Goal: Use online tool/utility: Use online tool/utility

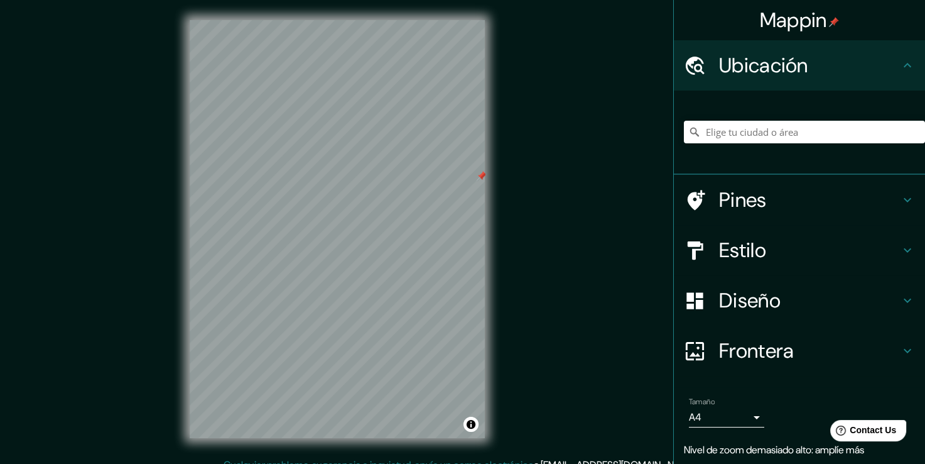
click at [541, 180] on div "Mappin Ubicación Pines Estilo Diseño Frontera Elige un borde. Sugerencia : pued…" at bounding box center [462, 238] width 925 height 477
click at [545, 212] on div "Mappin Ubicación Pines Estilo Diseño Frontera Elige un borde. Sugerencia : pued…" at bounding box center [462, 238] width 925 height 477
click at [513, 223] on div "Mappin Ubicación Pines Estilo Diseño Frontera Elige un borde. Sugerencia : pued…" at bounding box center [462, 238] width 925 height 477
click at [516, 364] on div "Mappin Ubicación Pines Estilo Diseño Frontera Elige un borde. Sugerencia : pued…" at bounding box center [462, 238] width 925 height 477
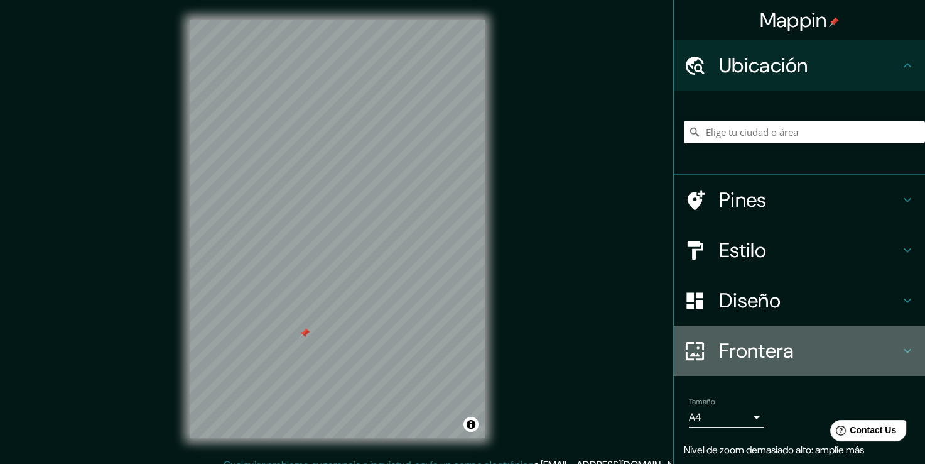
click at [729, 358] on h4 "Frontera" at bounding box center [809, 350] width 181 height 25
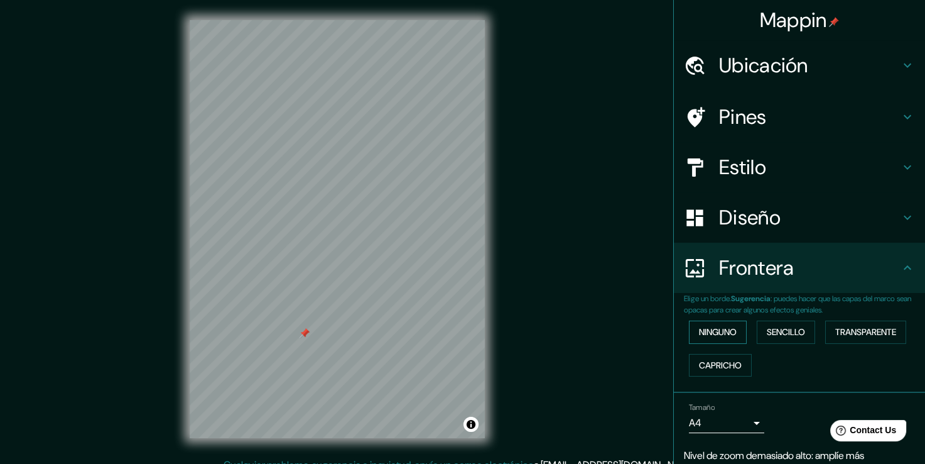
click at [728, 337] on font "Ninguno" at bounding box center [718, 332] width 38 height 16
click at [772, 336] on font "Sencillo" at bounding box center [786, 332] width 38 height 16
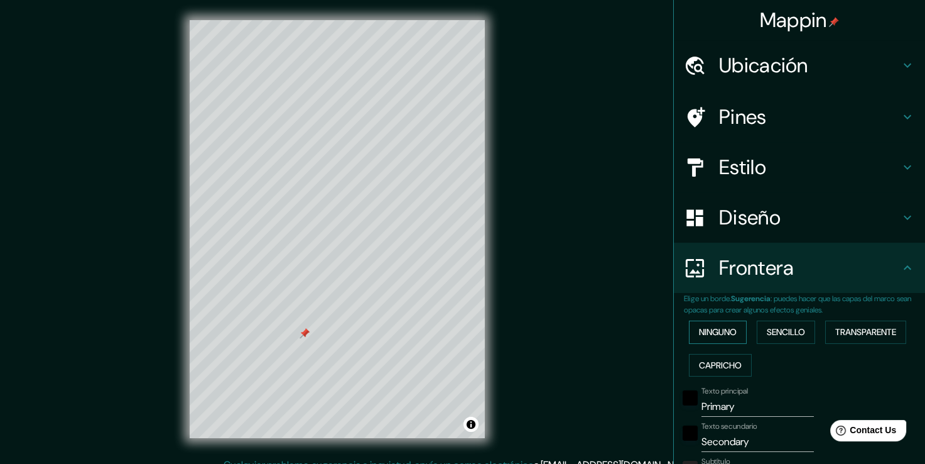
click at [729, 336] on font "Ninguno" at bounding box center [718, 332] width 38 height 16
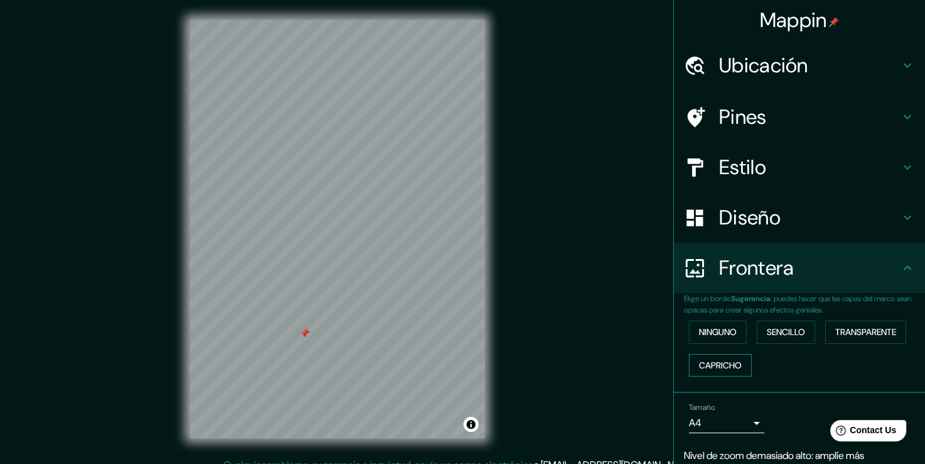
click at [727, 366] on font "Capricho" at bounding box center [720, 365] width 43 height 16
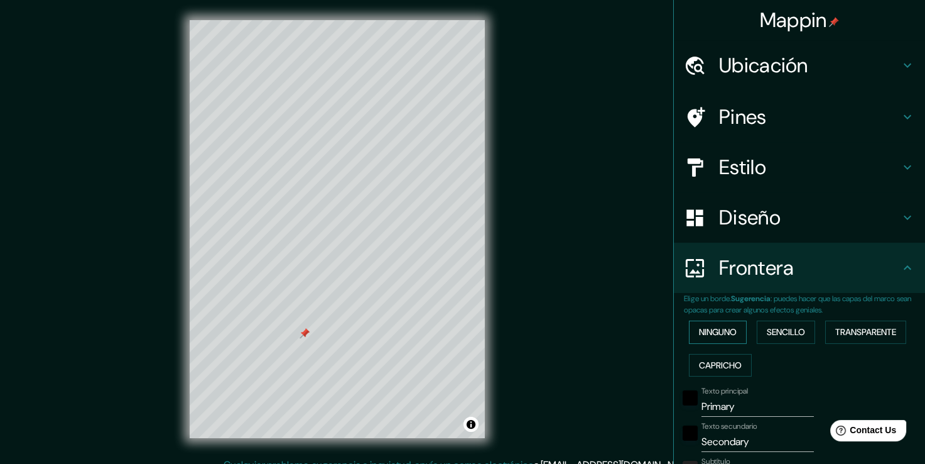
click at [721, 341] on button "Ninguno" at bounding box center [718, 331] width 58 height 23
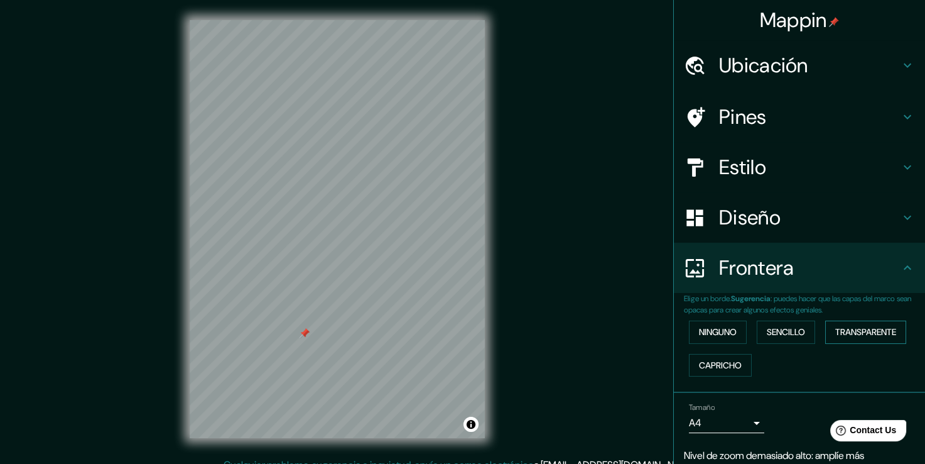
click at [850, 328] on font "Transparente" at bounding box center [866, 332] width 61 height 16
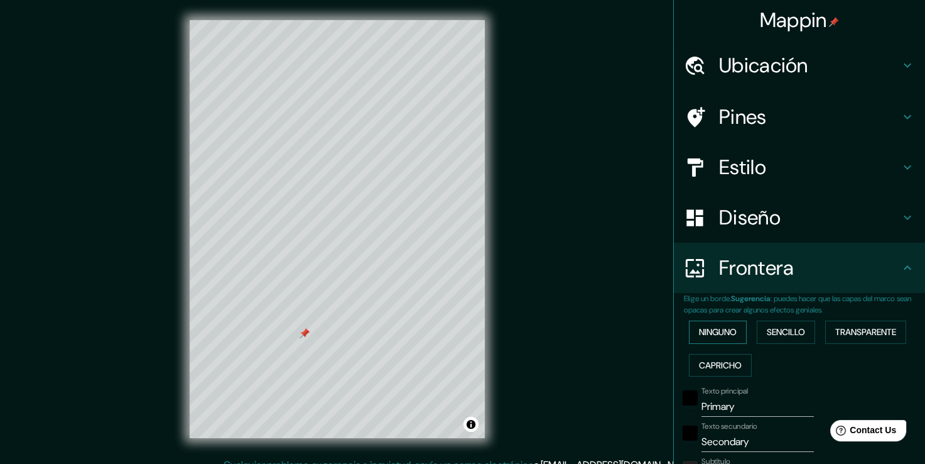
click at [728, 335] on font "Ninguno" at bounding box center [718, 332] width 38 height 16
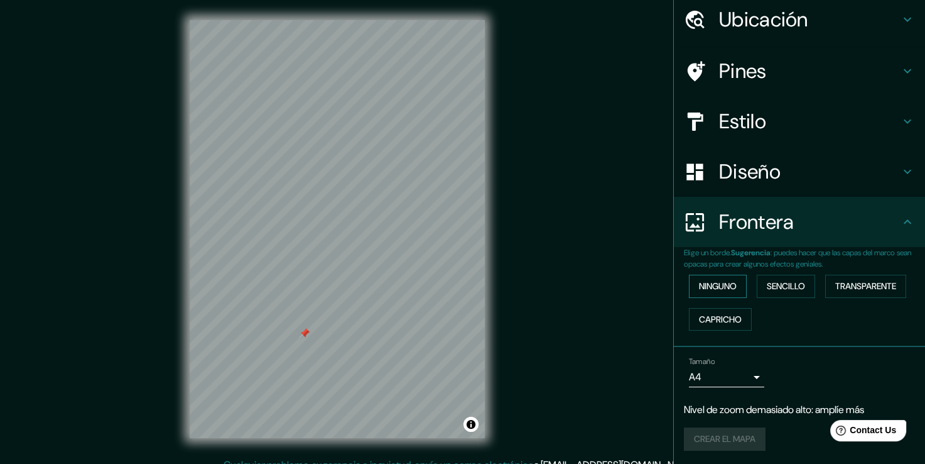
scroll to position [14, 0]
